Goal: Task Accomplishment & Management: Use online tool/utility

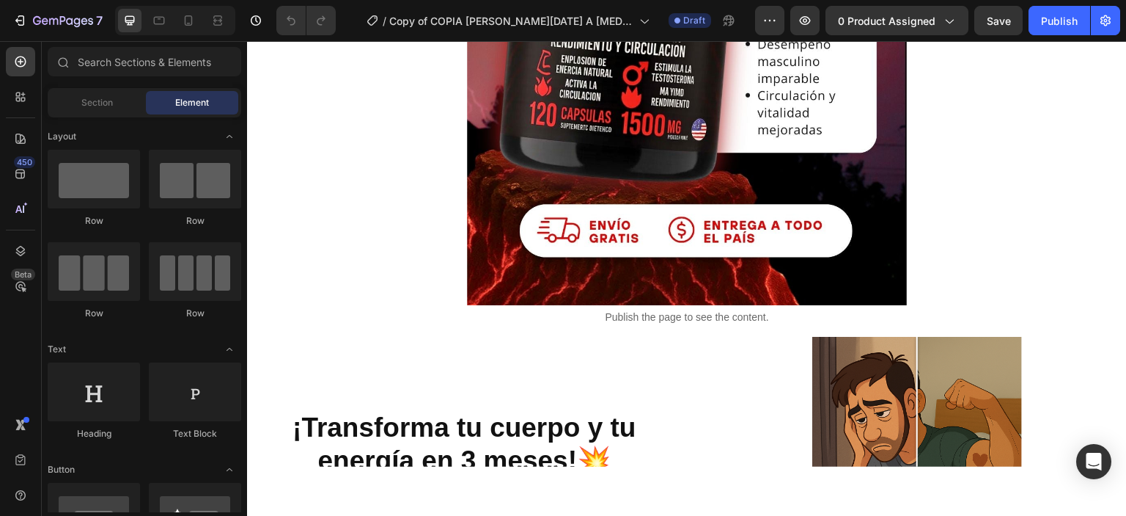
scroll to position [716, 0]
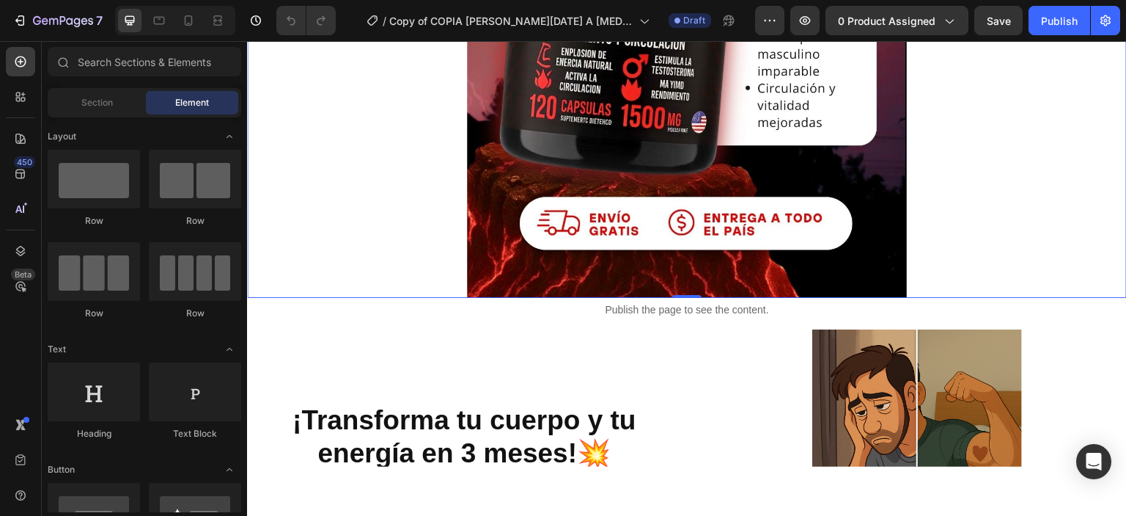
click at [728, 161] on div "Publish the page to see the content. Custom Code Publish the page to see the co…" at bounding box center [687, 515] width 880 height 2322
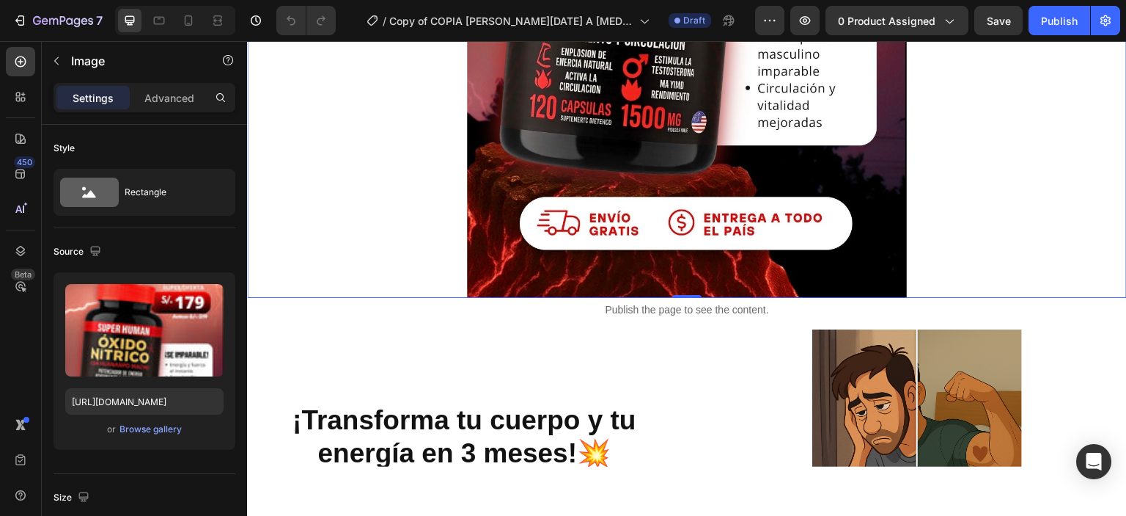
scroll to position [0, 0]
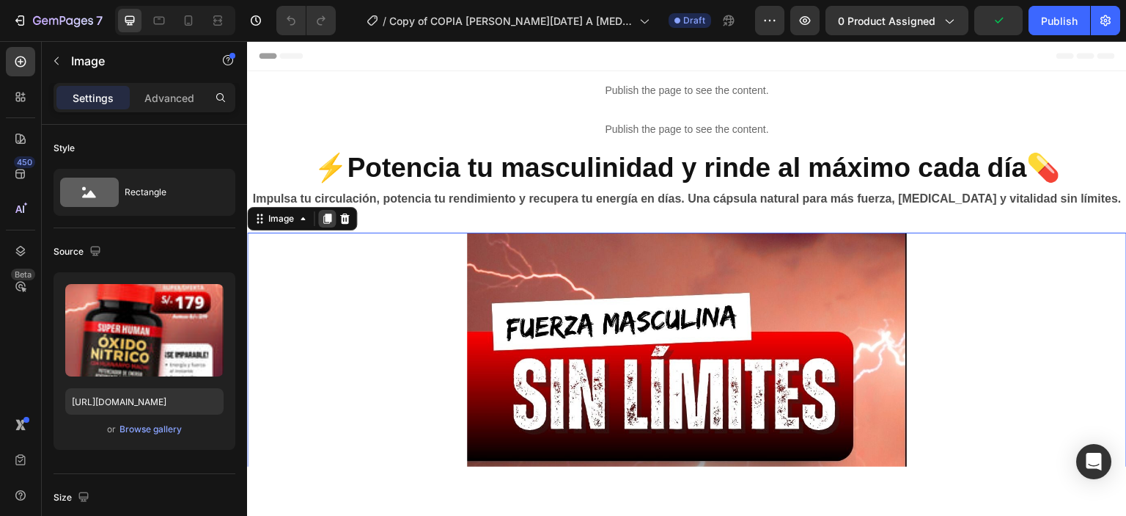
click at [328, 224] on div at bounding box center [327, 218] width 18 height 18
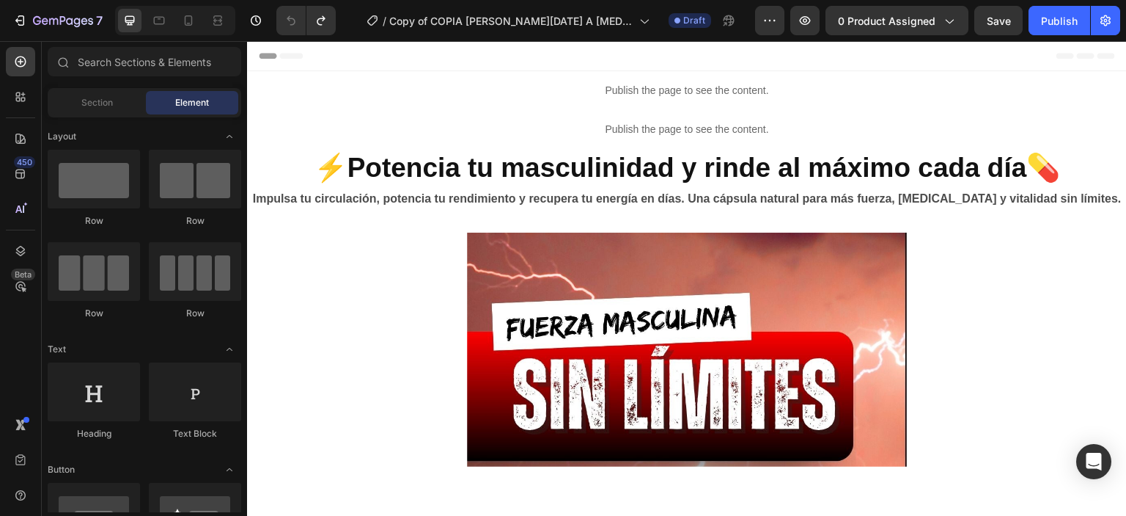
drag, startPoint x: 1126, startPoint y: 153, endPoint x: 1168, endPoint y: 69, distance: 94.1
click at [189, 21] on icon at bounding box center [188, 20] width 15 height 15
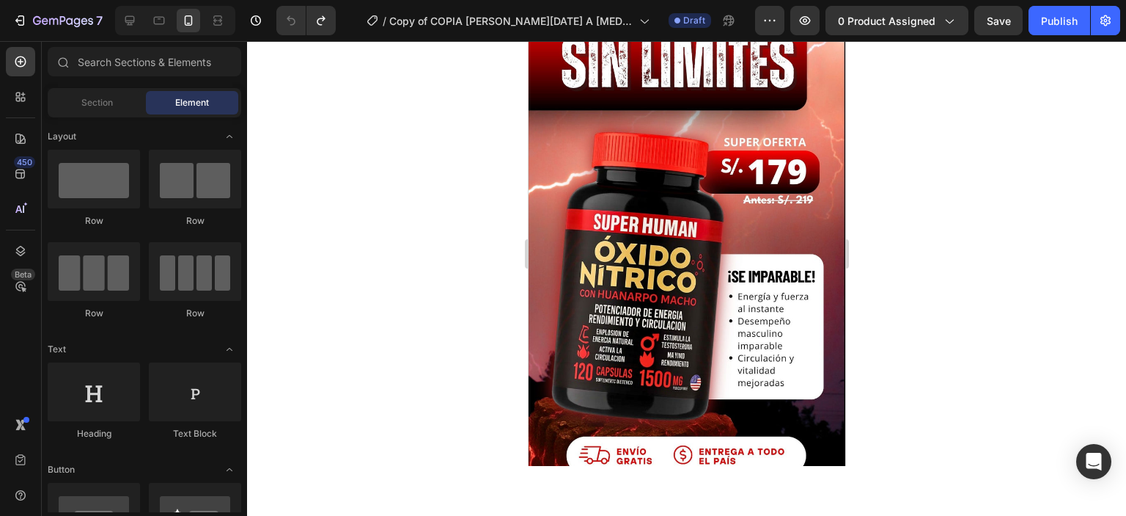
scroll to position [409, 0]
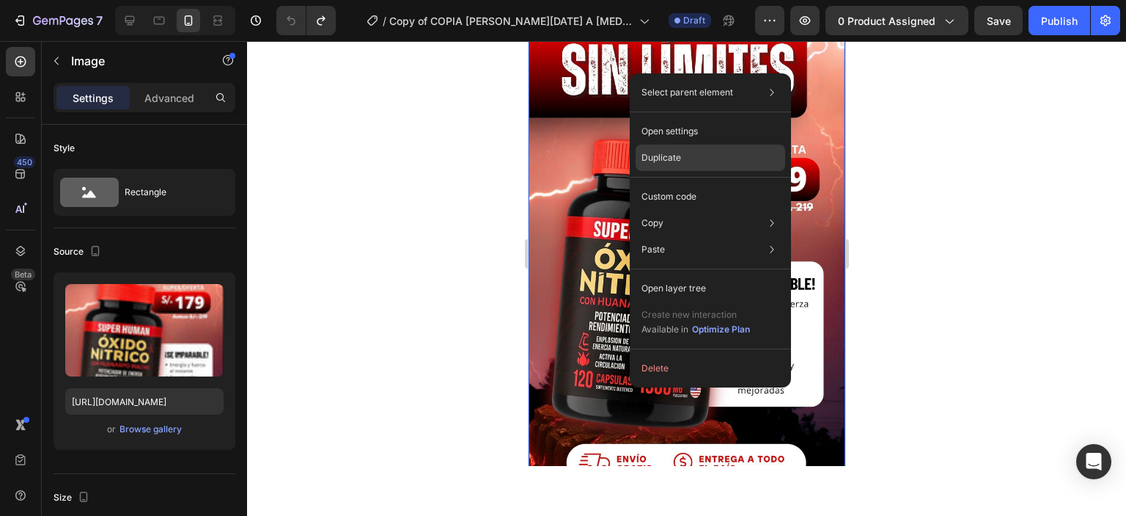
click at [656, 157] on p "Duplicate" at bounding box center [662, 157] width 40 height 13
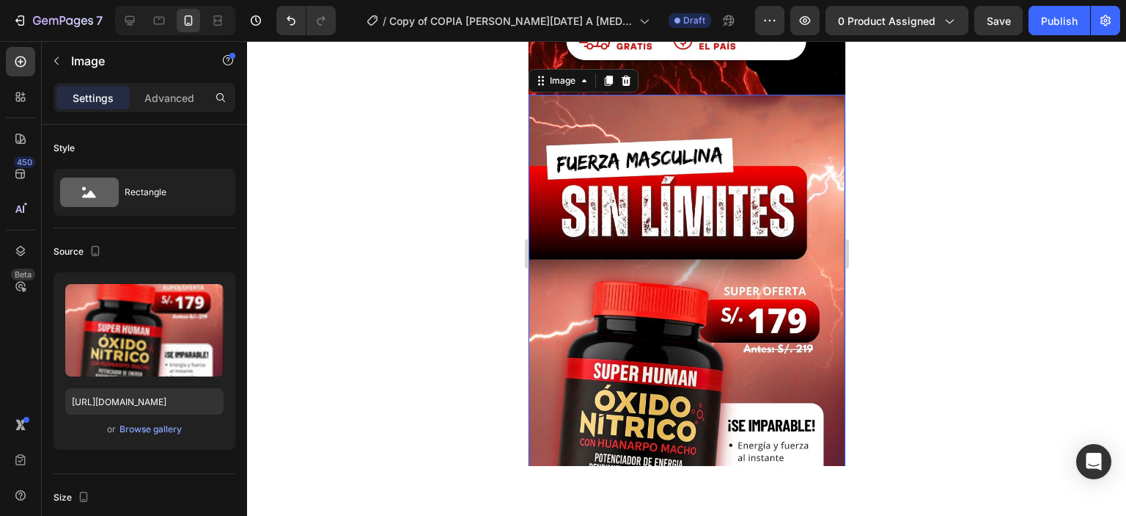
scroll to position [833, 0]
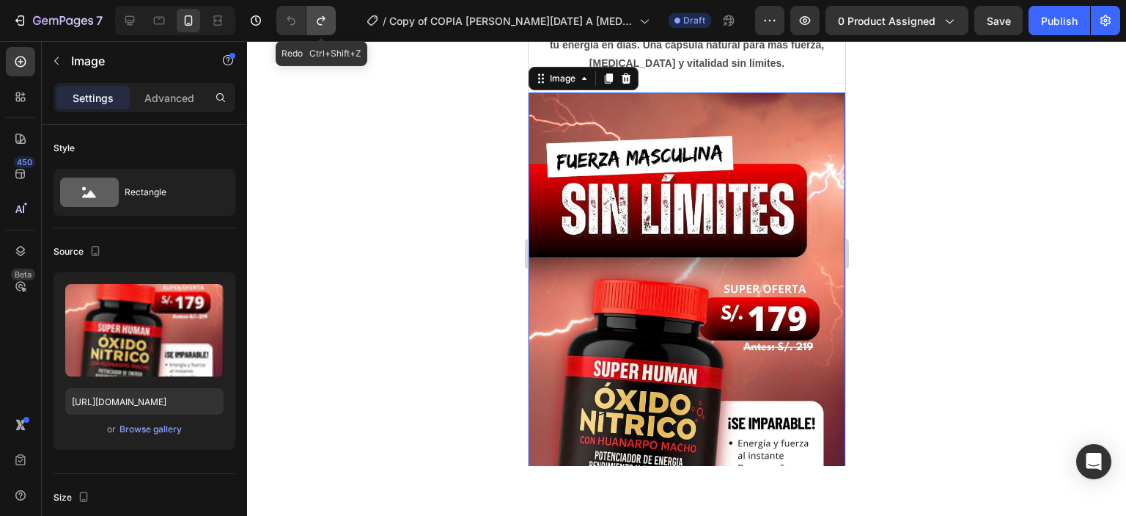
click at [315, 15] on icon "Undo/Redo" at bounding box center [321, 20] width 15 height 15
click at [293, 19] on icon "Undo/Redo" at bounding box center [291, 21] width 9 height 10
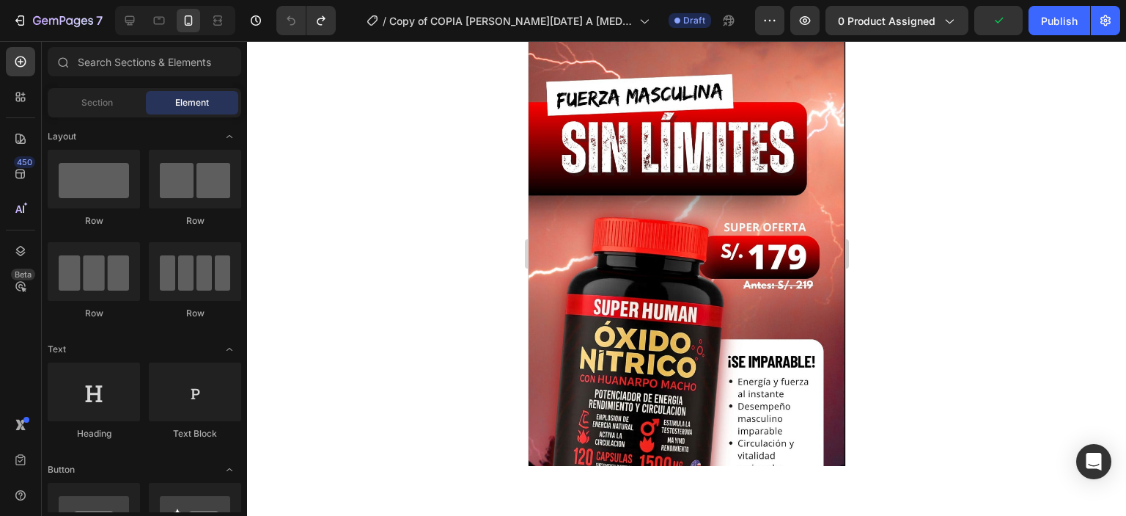
scroll to position [321, 0]
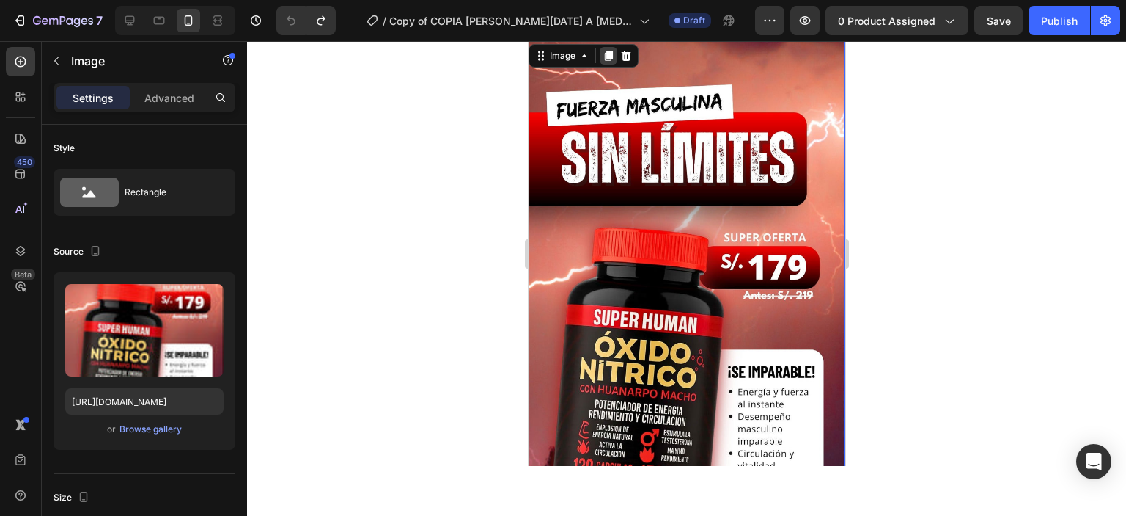
click at [604, 58] on icon at bounding box center [608, 56] width 12 height 12
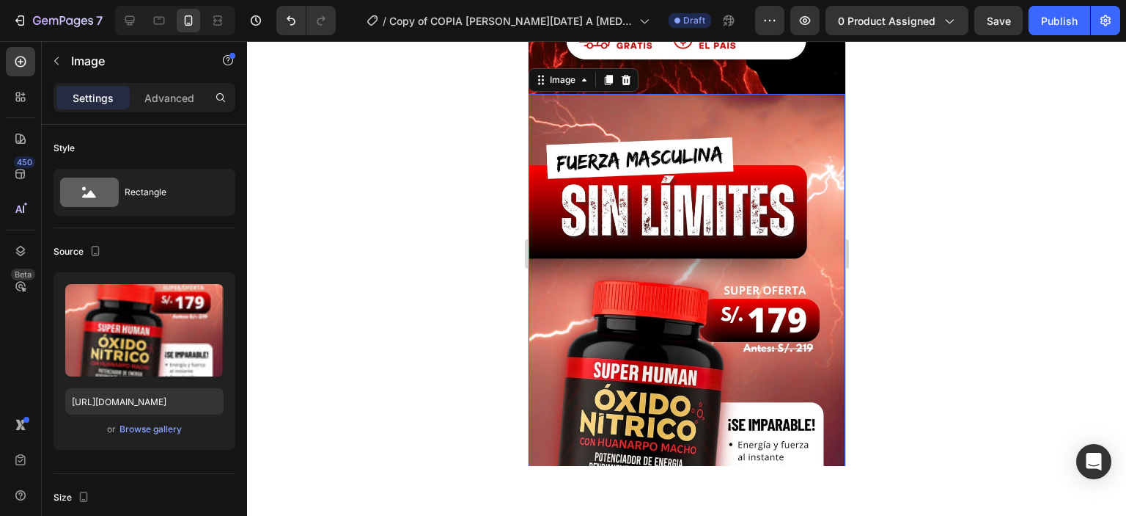
scroll to position [833, 0]
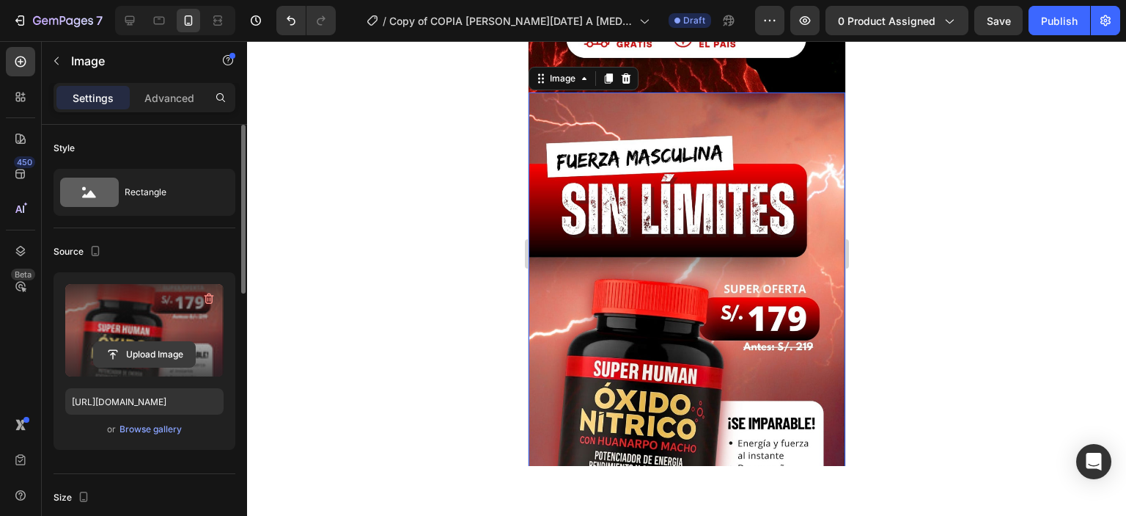
click at [142, 342] on input "file" at bounding box center [144, 354] width 101 height 25
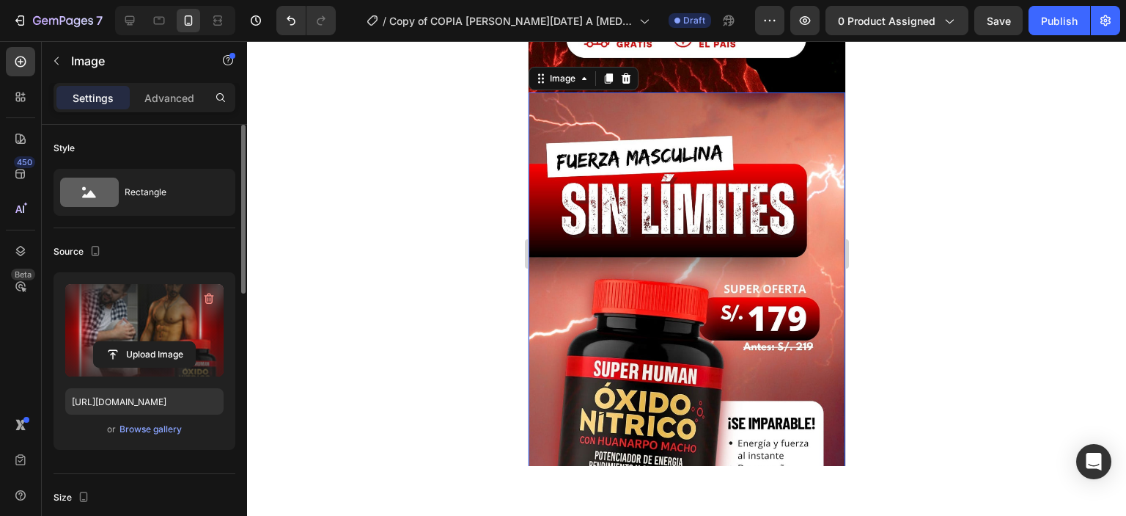
type input "[URL][DOMAIN_NAME]"
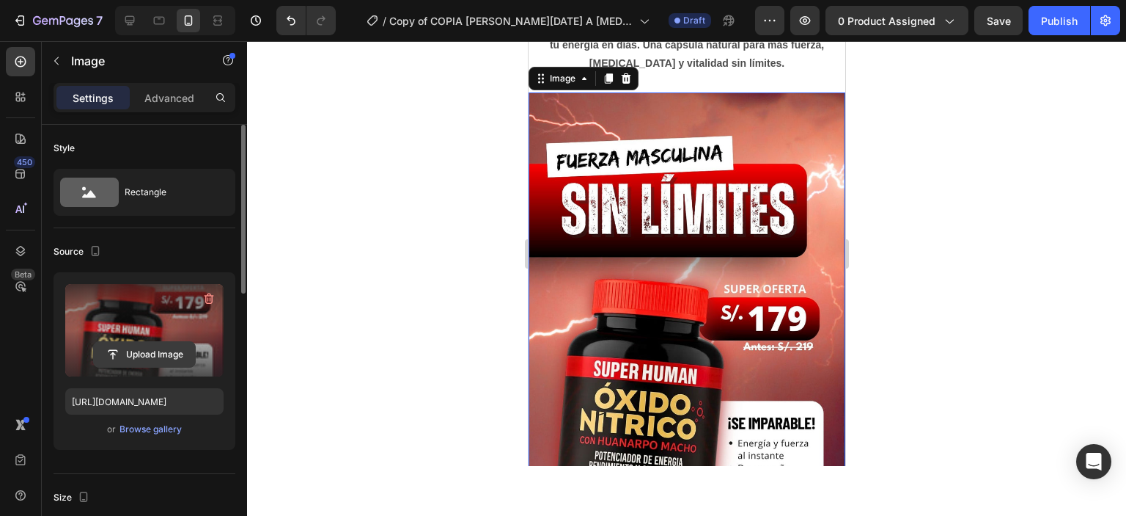
click at [138, 342] on input "file" at bounding box center [144, 354] width 101 height 25
click at [151, 356] on input "file" at bounding box center [144, 354] width 101 height 25
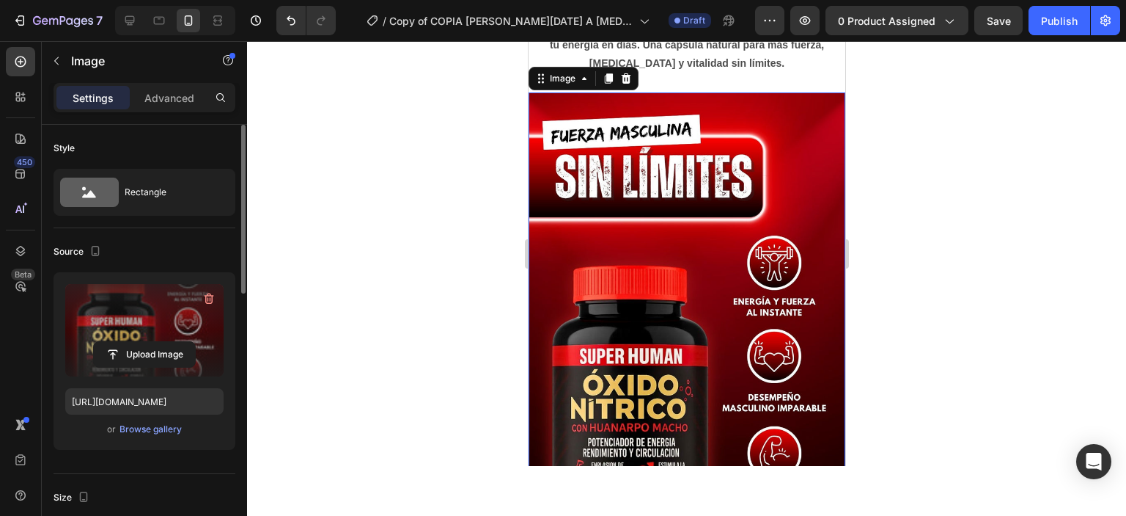
type input "[URL][DOMAIN_NAME]"
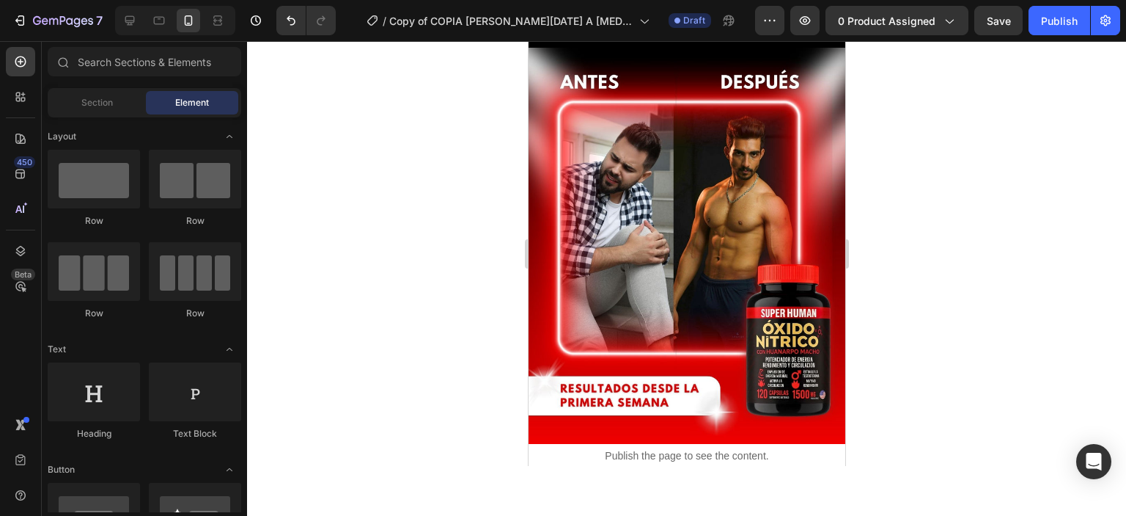
scroll to position [886, 0]
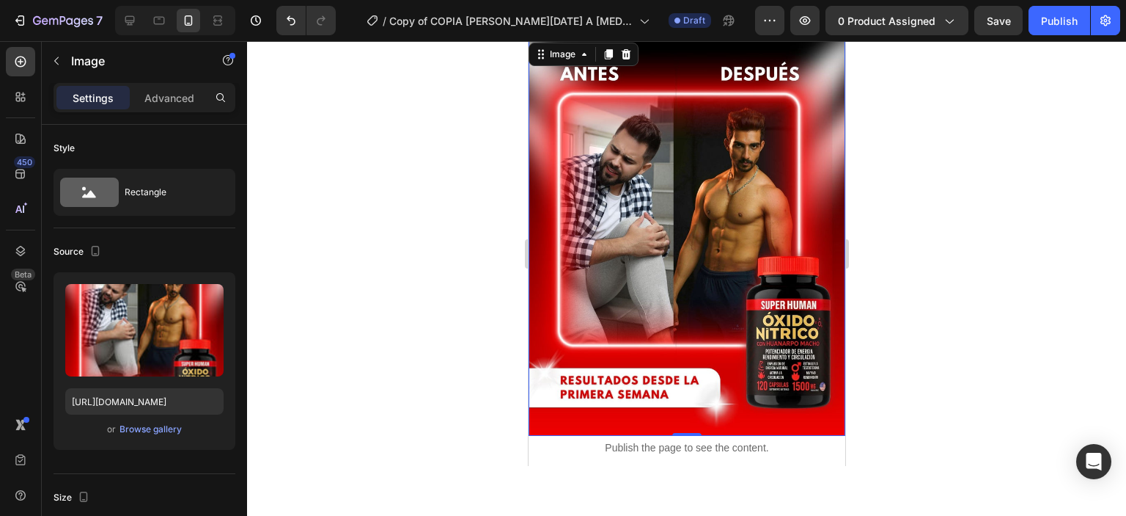
click at [632, 207] on div "Publish the page to see the content. Custom Code Publish the page to see the co…" at bounding box center [686, 518] width 317 height 2666
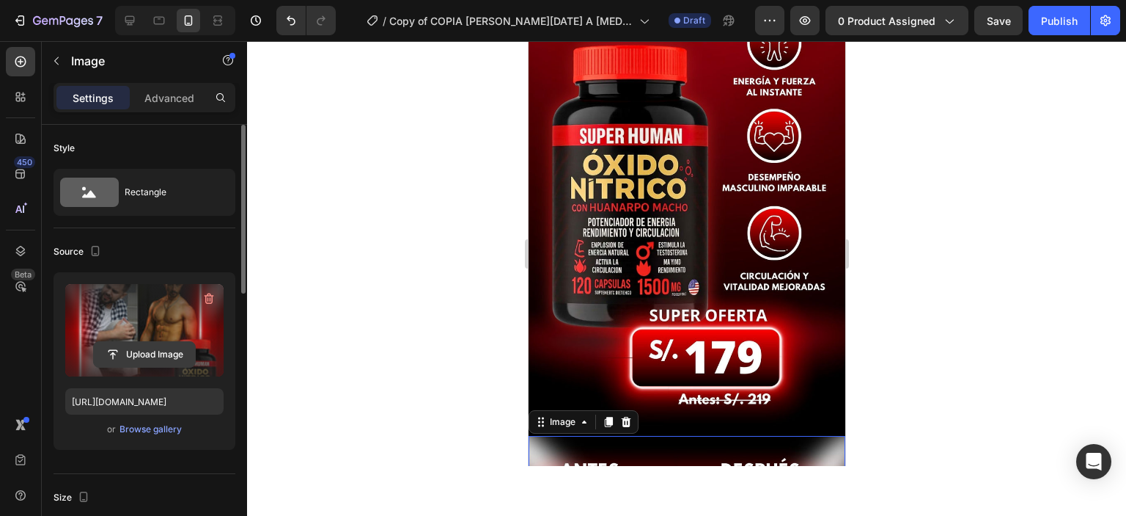
click at [140, 354] on input "file" at bounding box center [144, 354] width 101 height 25
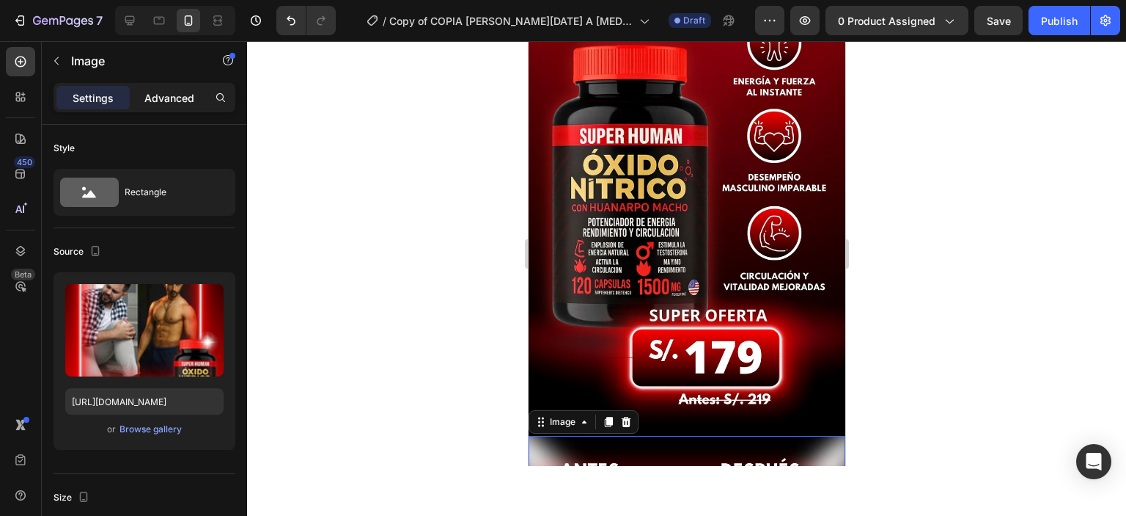
type input "[URL][DOMAIN_NAME]"
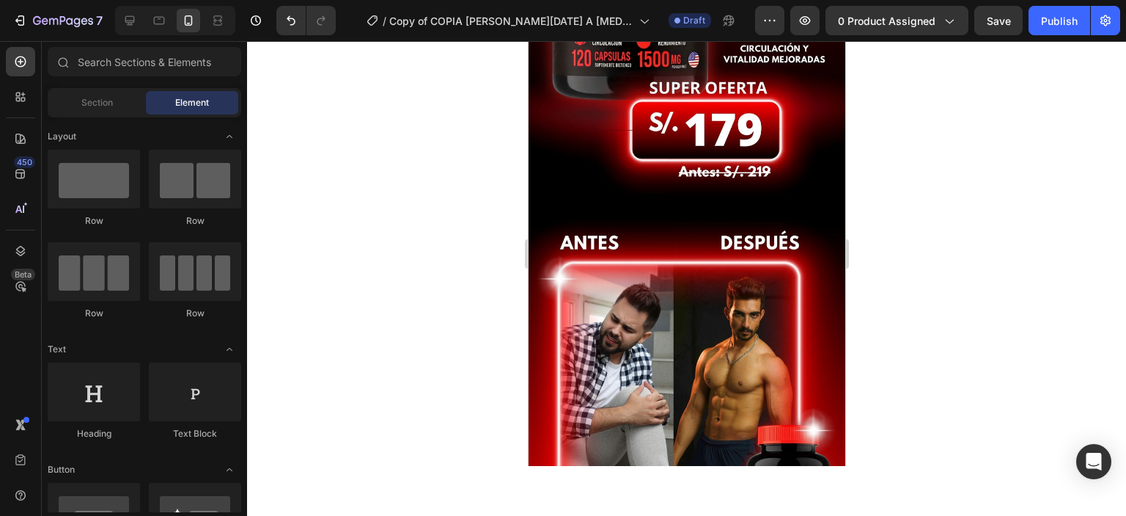
scroll to position [751, 0]
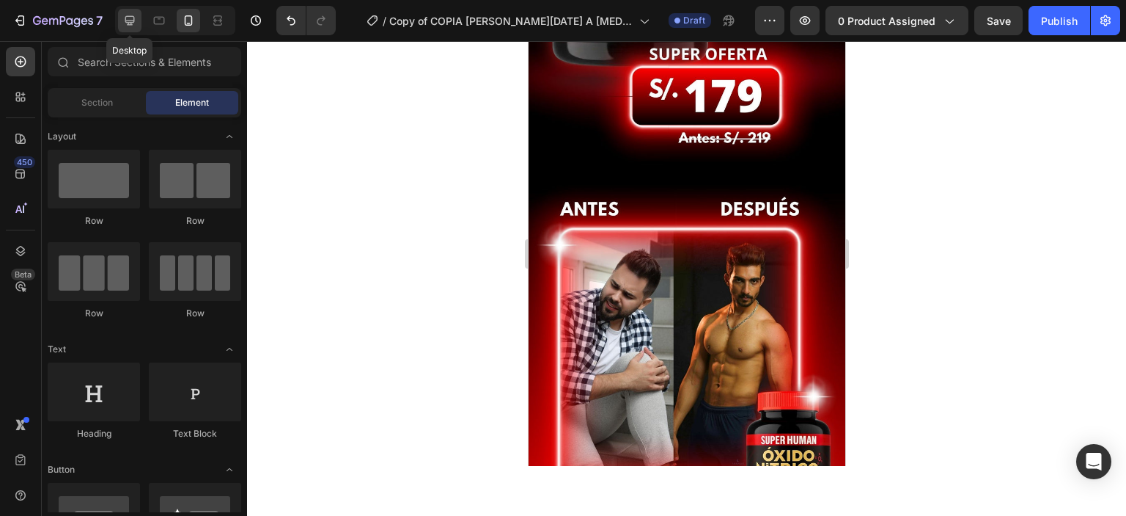
click at [139, 25] on div at bounding box center [129, 20] width 23 height 23
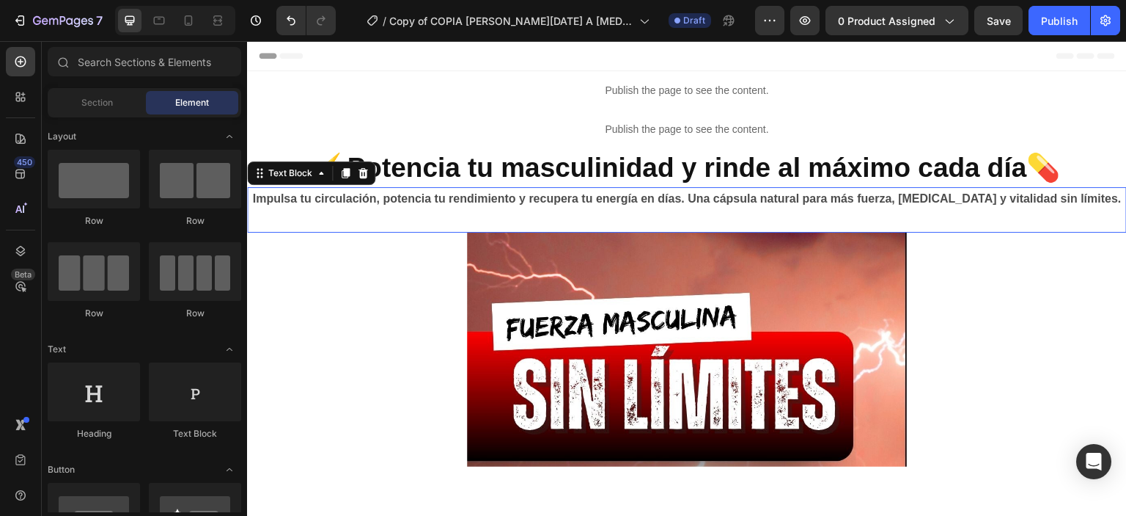
click at [197, 21] on div at bounding box center [188, 20] width 23 height 23
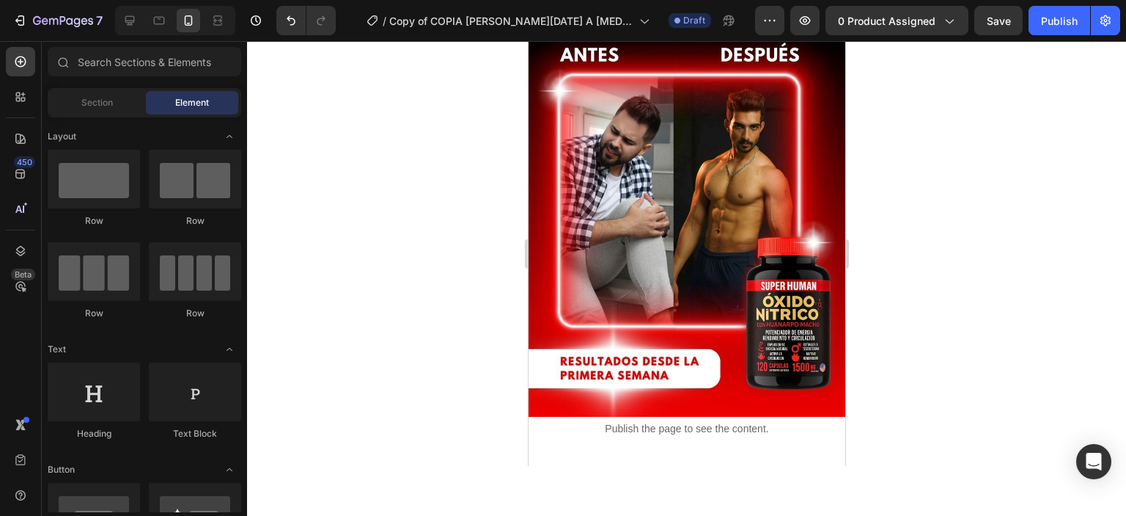
scroll to position [944, 0]
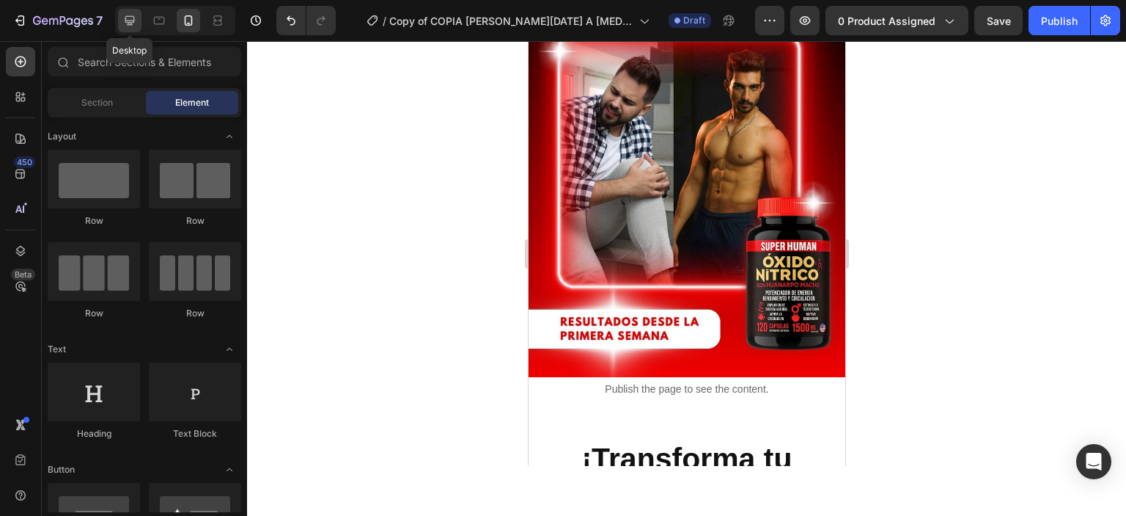
click at [128, 21] on icon at bounding box center [130, 21] width 10 height 10
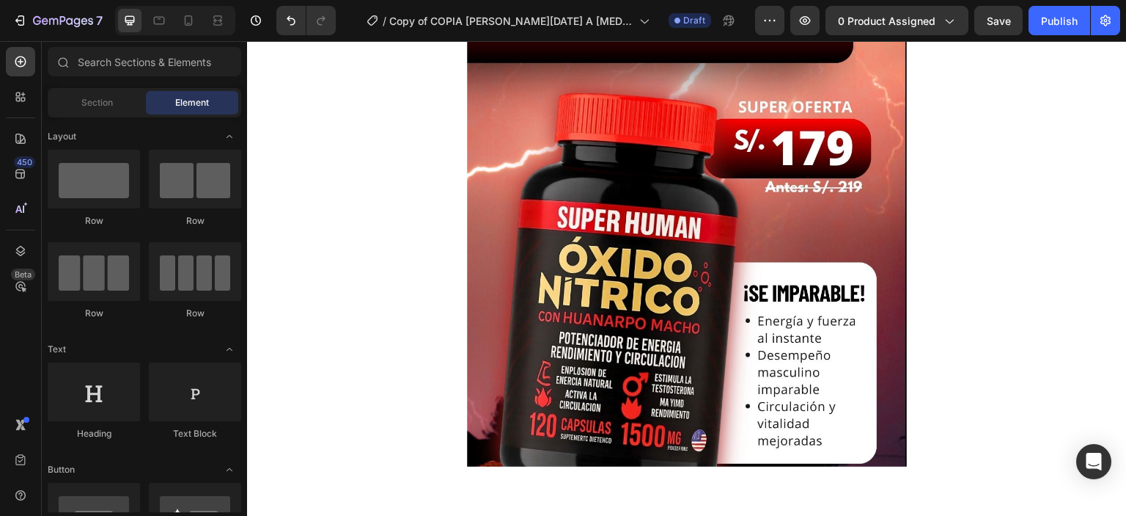
scroll to position [388, 0]
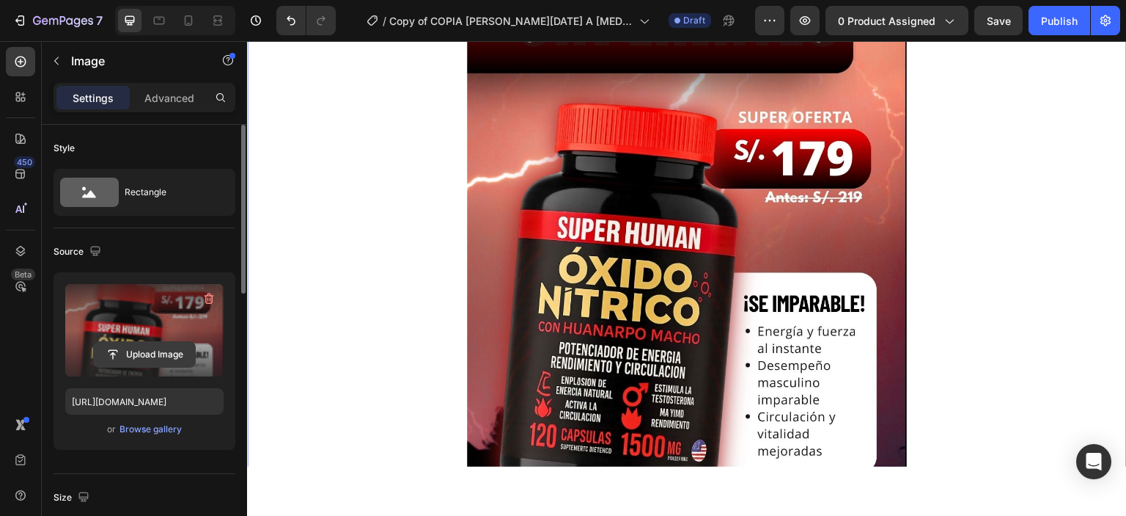
click at [115, 353] on input "file" at bounding box center [144, 354] width 101 height 25
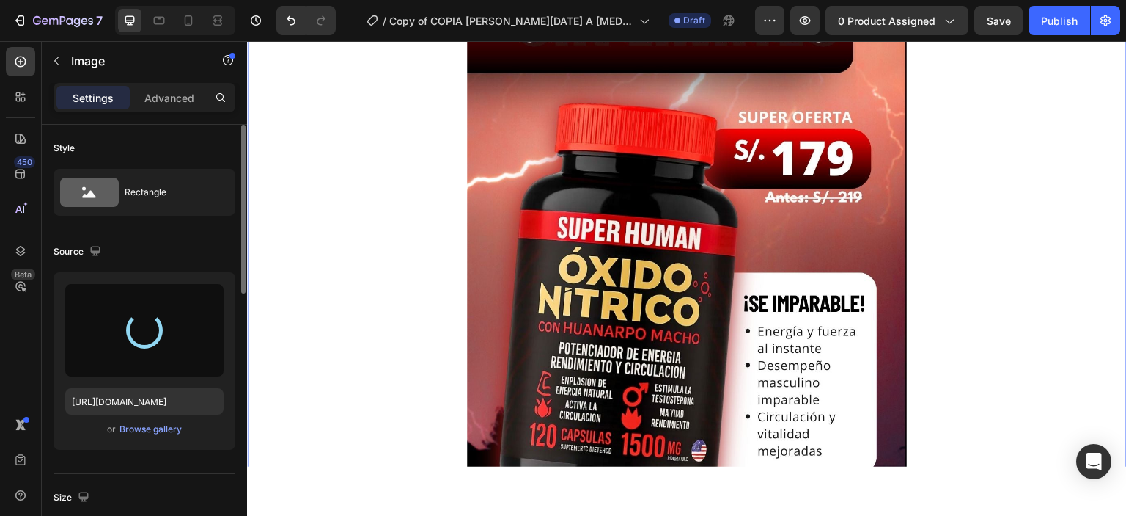
type input "[URL][DOMAIN_NAME]"
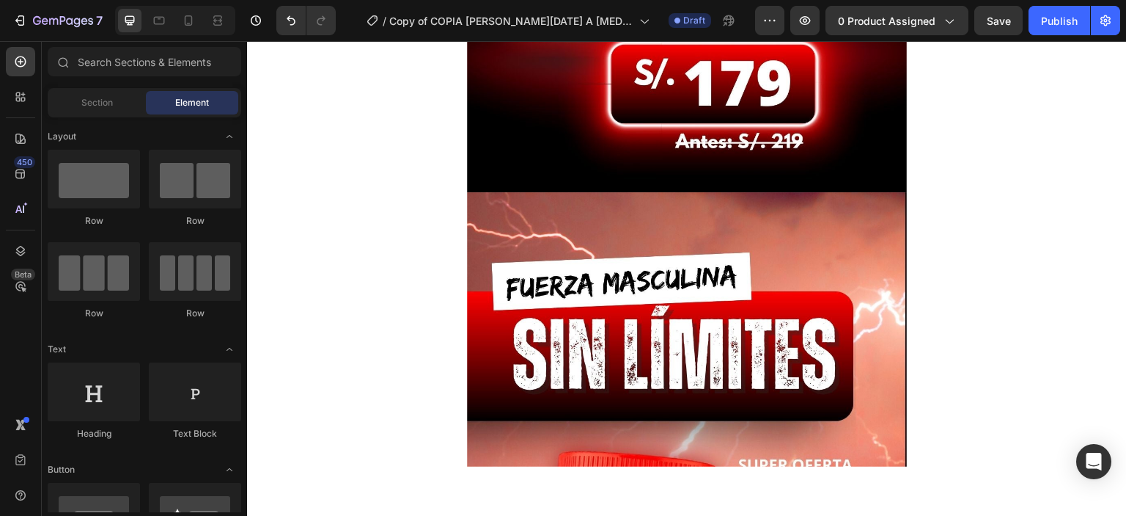
scroll to position [883, 0]
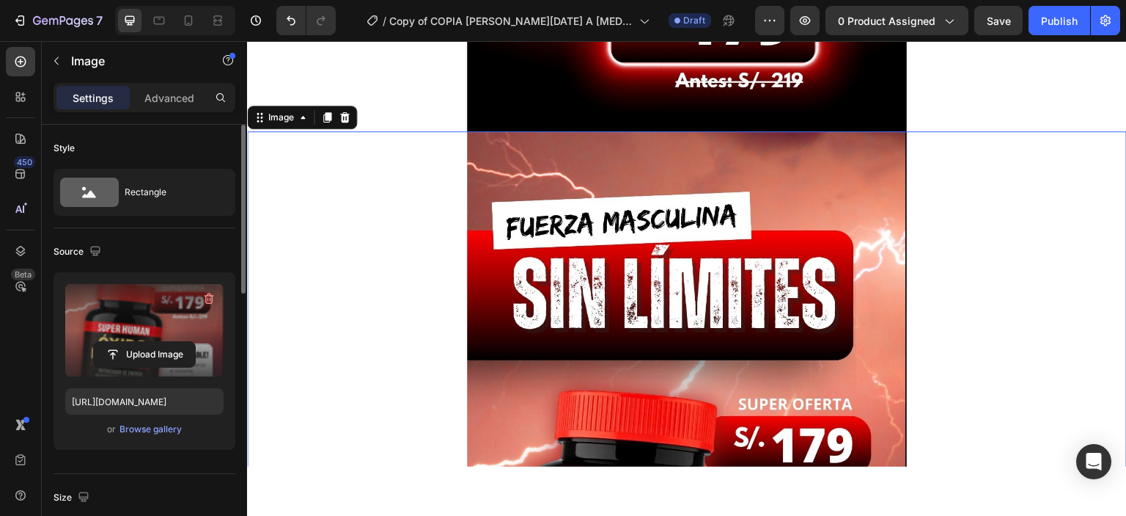
click at [148, 337] on label at bounding box center [144, 330] width 158 height 92
click at [148, 342] on input "file" at bounding box center [144, 354] width 101 height 25
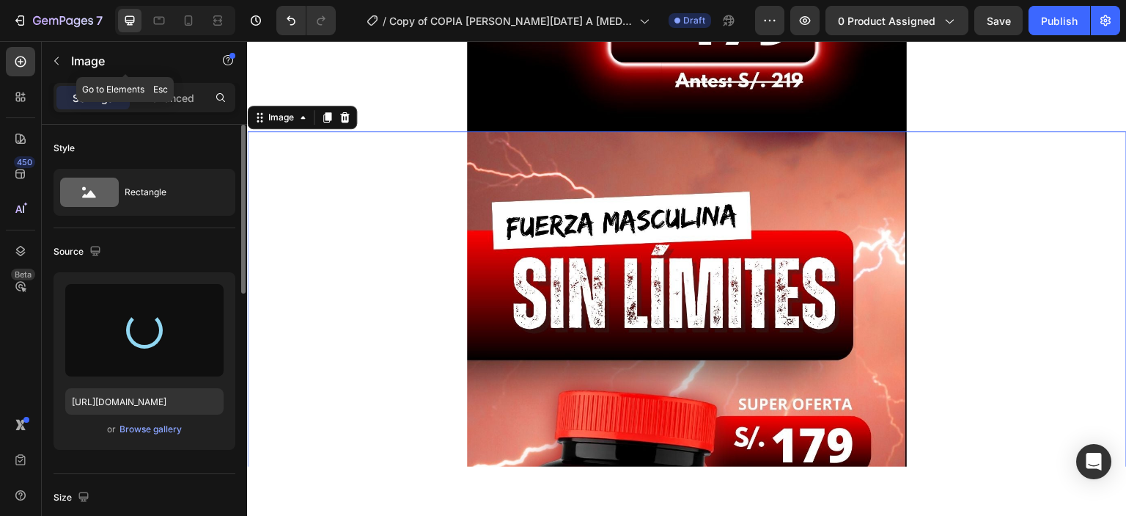
type input "[URL][DOMAIN_NAME]"
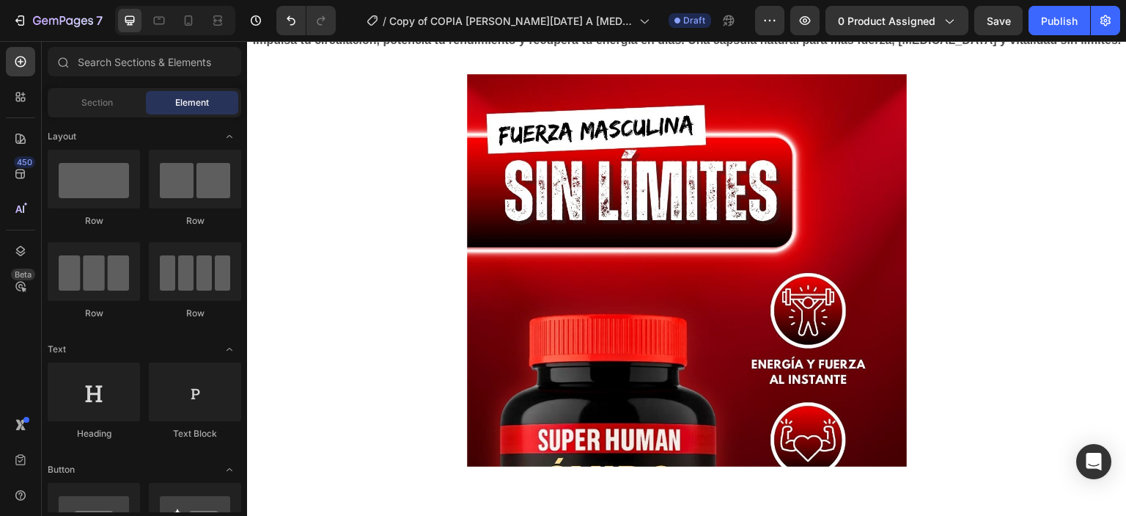
scroll to position [164, 0]
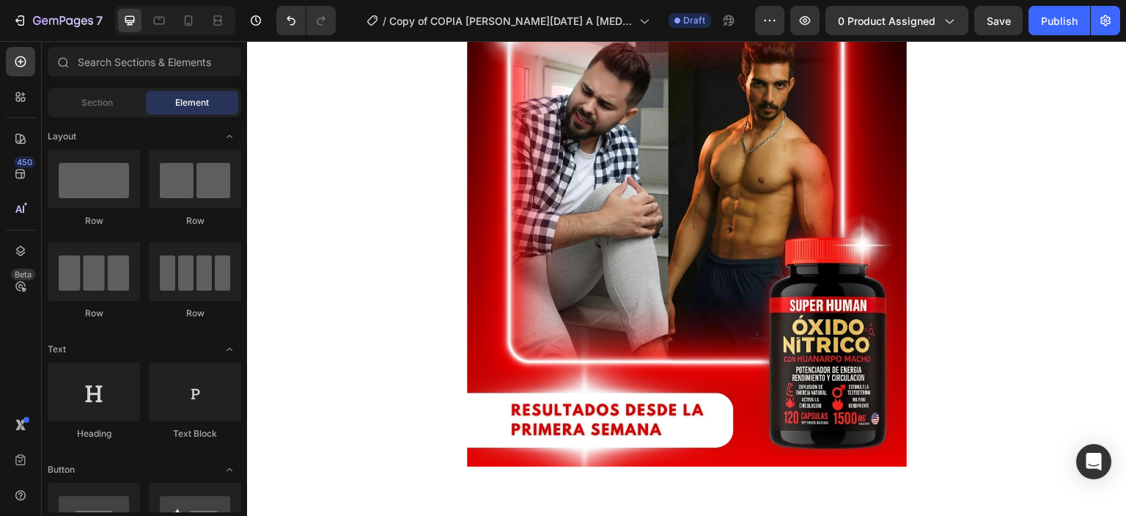
scroll to position [1050, 0]
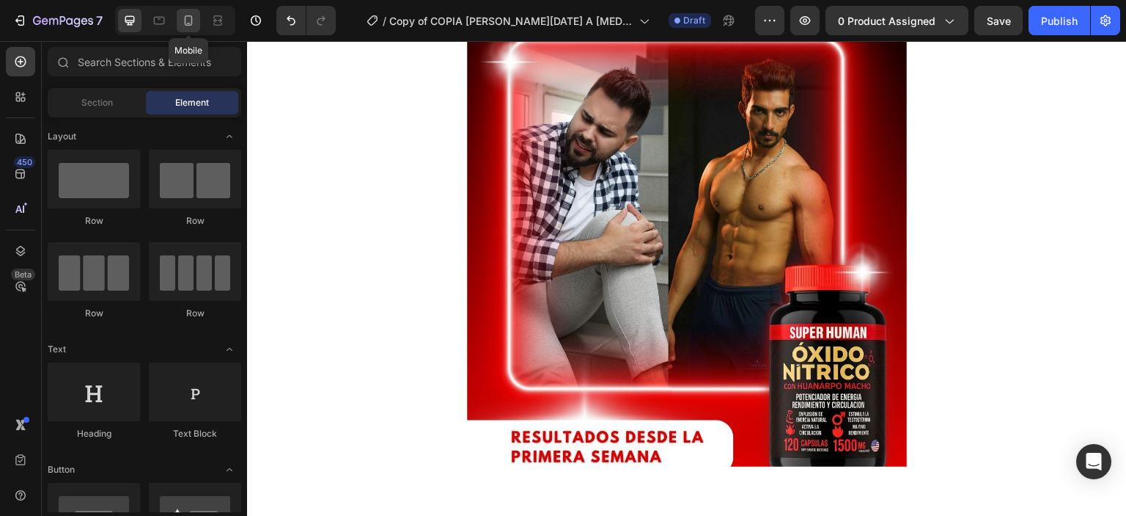
click at [189, 19] on icon at bounding box center [188, 20] width 15 height 15
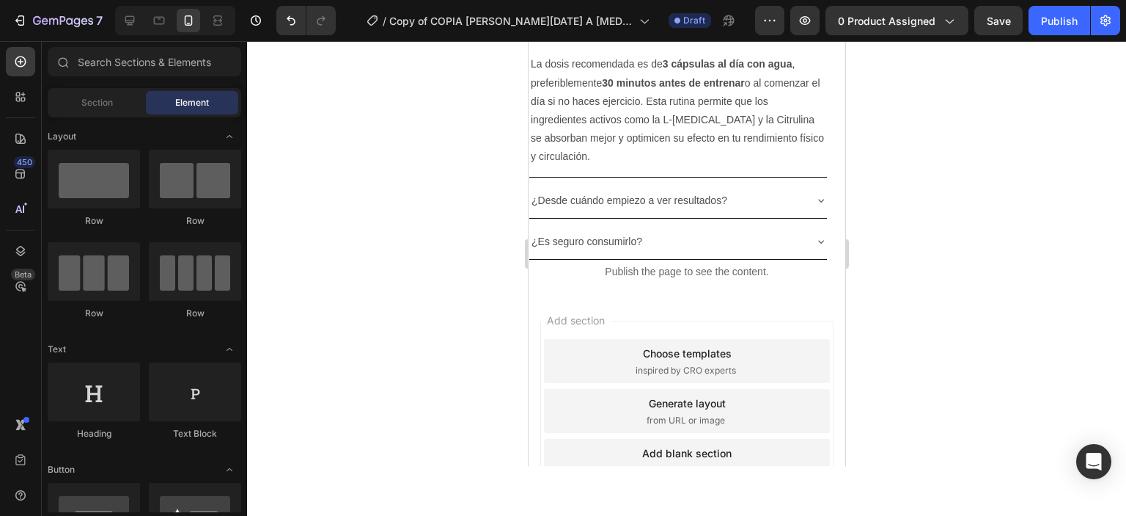
scroll to position [4067, 0]
